Goal: Task Accomplishment & Management: Manage account settings

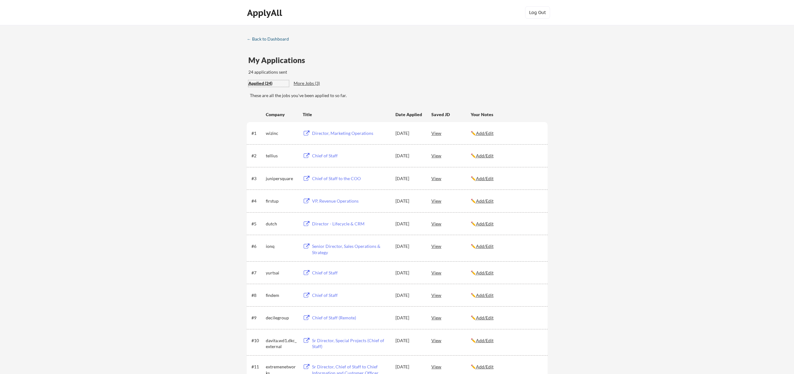
click at [262, 41] on div "← Back to Dashboard" at bounding box center [270, 39] width 47 height 4
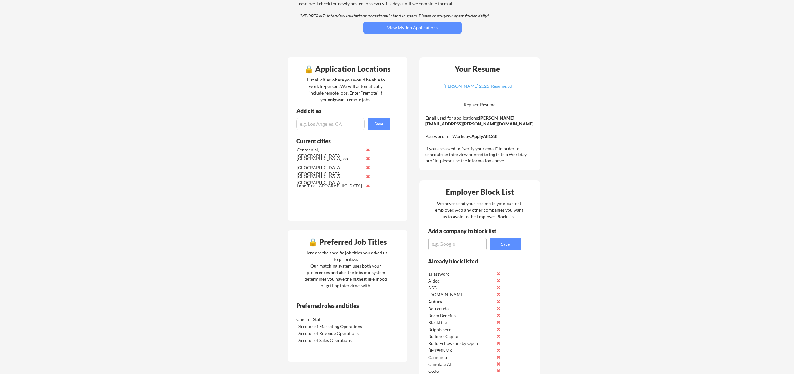
scroll to position [108, 0]
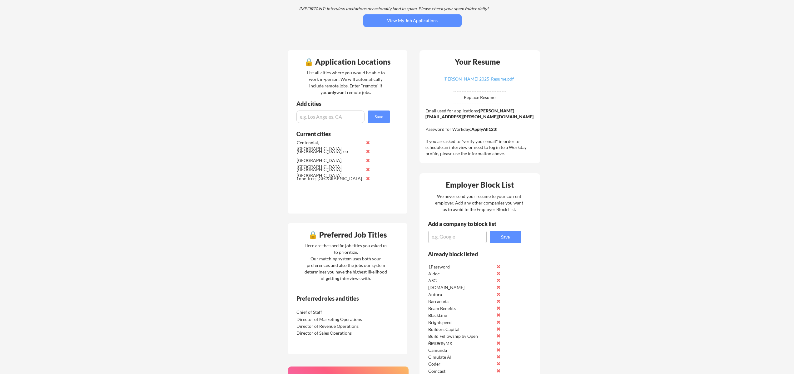
click at [448, 236] on textarea at bounding box center [457, 237] width 58 height 12
type textarea "Aura"
click at [515, 236] on button "Save" at bounding box center [505, 237] width 31 height 12
click at [461, 238] on textarea at bounding box center [457, 237] width 58 height 12
type textarea "Vanta"
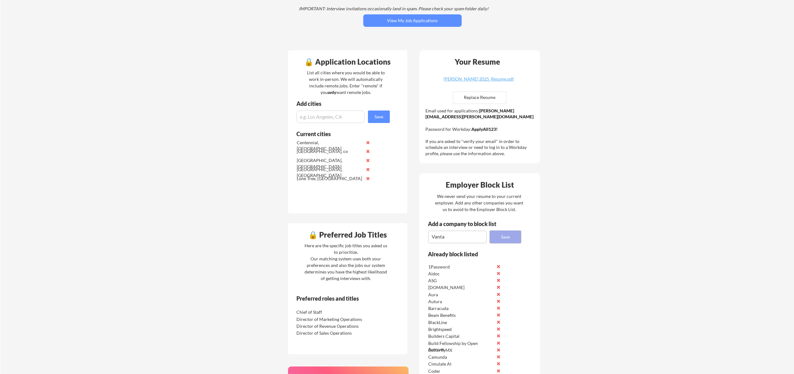
click at [501, 234] on button "Save" at bounding box center [505, 237] width 31 height 12
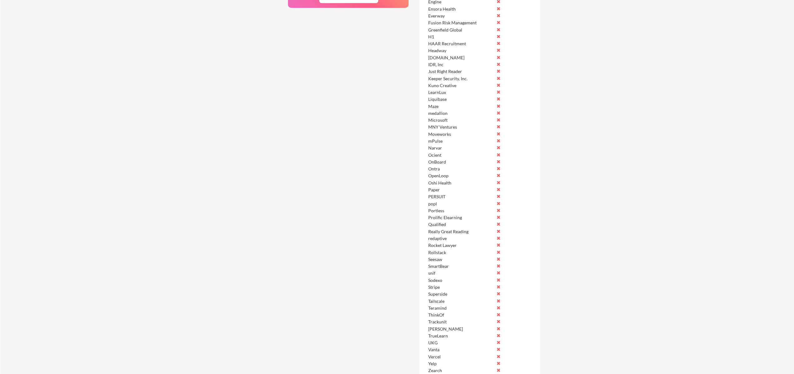
scroll to position [334, 0]
